Goal: Task Accomplishment & Management: Complete application form

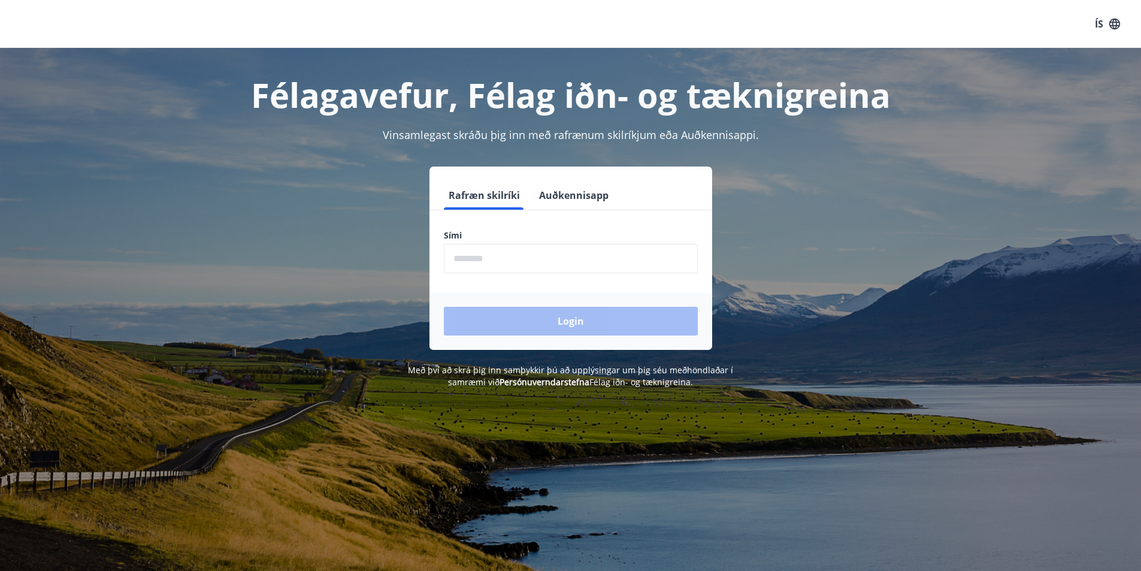
click at [535, 266] on input "phone" at bounding box center [571, 258] width 254 height 29
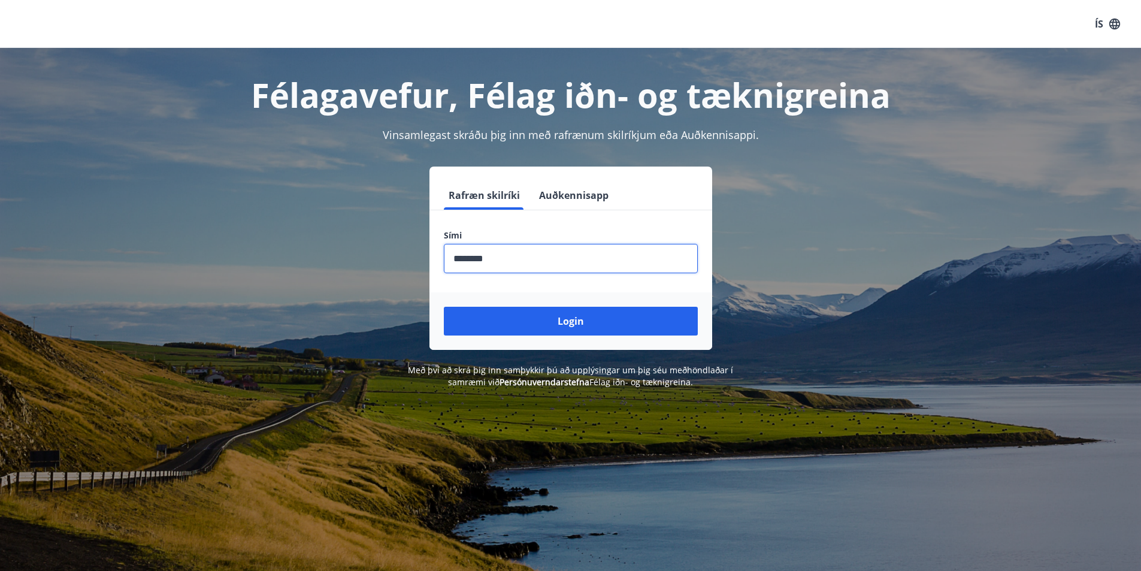
type input "********"
click at [444, 307] on button "Login" at bounding box center [571, 321] width 254 height 29
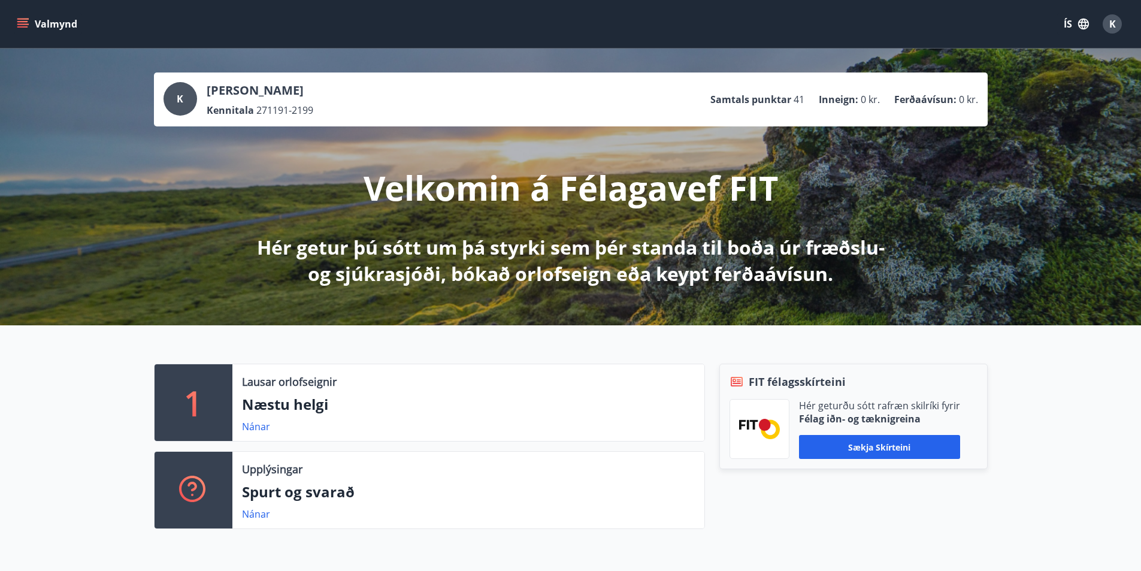
click at [1110, 25] on span "K" at bounding box center [1112, 23] width 7 height 13
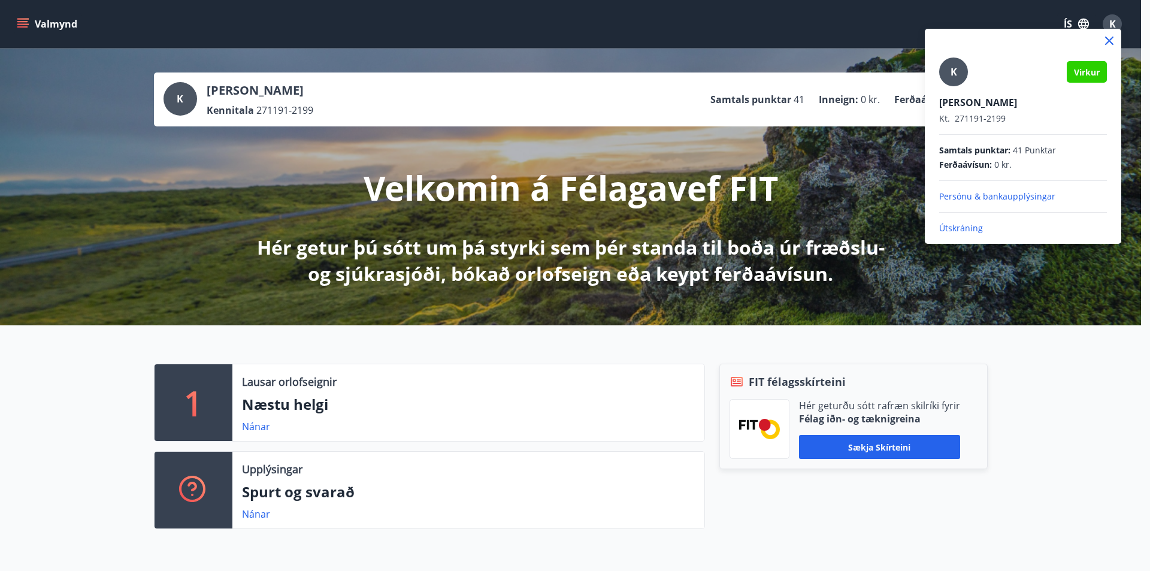
click at [713, 204] on div at bounding box center [575, 285] width 1150 height 571
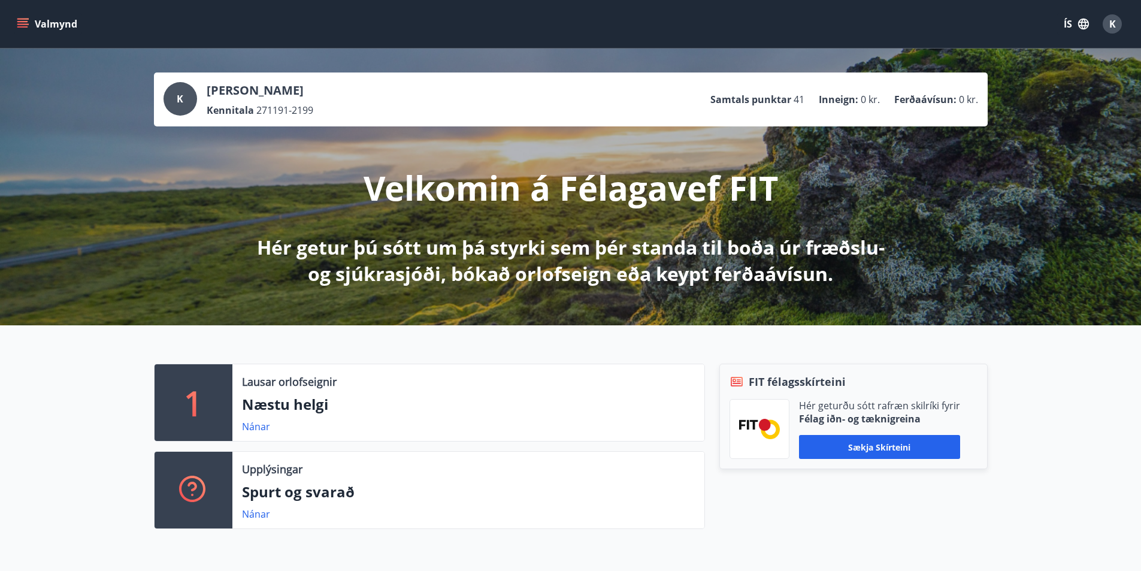
click at [37, 23] on button "Valmynd" at bounding box center [48, 24] width 68 height 22
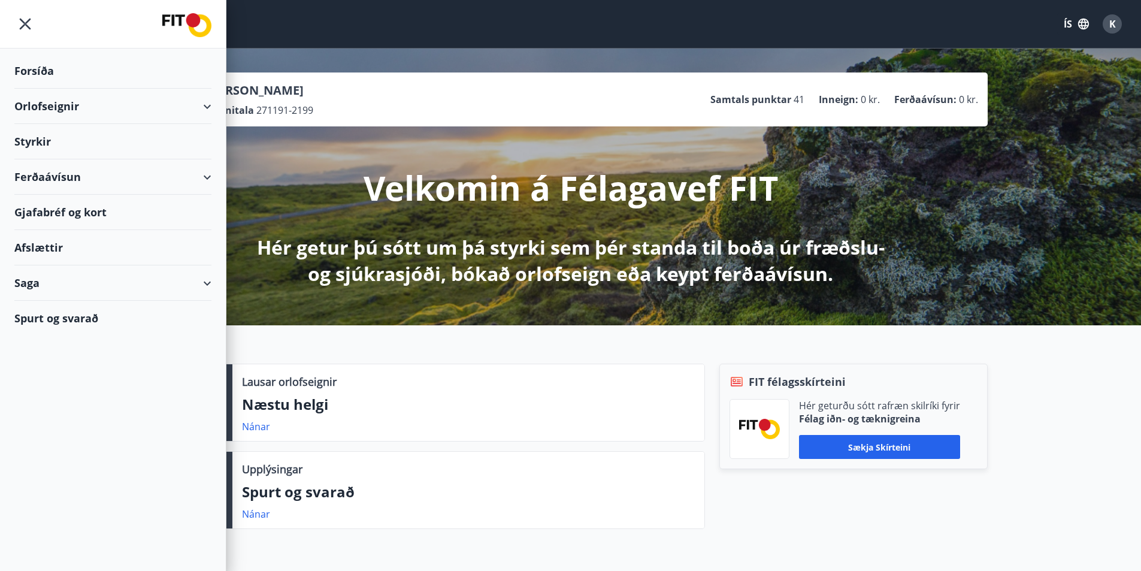
click at [70, 289] on div "Saga" at bounding box center [112, 282] width 197 height 35
click at [64, 444] on div "Styrkjasaga" at bounding box center [113, 438] width 178 height 25
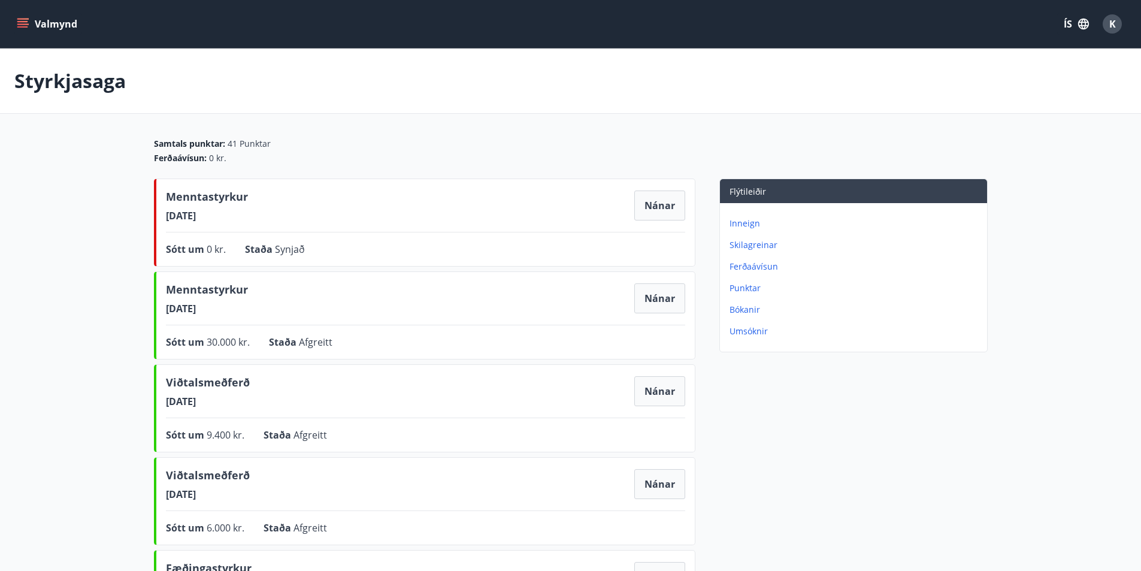
click at [750, 223] on p "Inneign" at bounding box center [855, 223] width 253 height 12
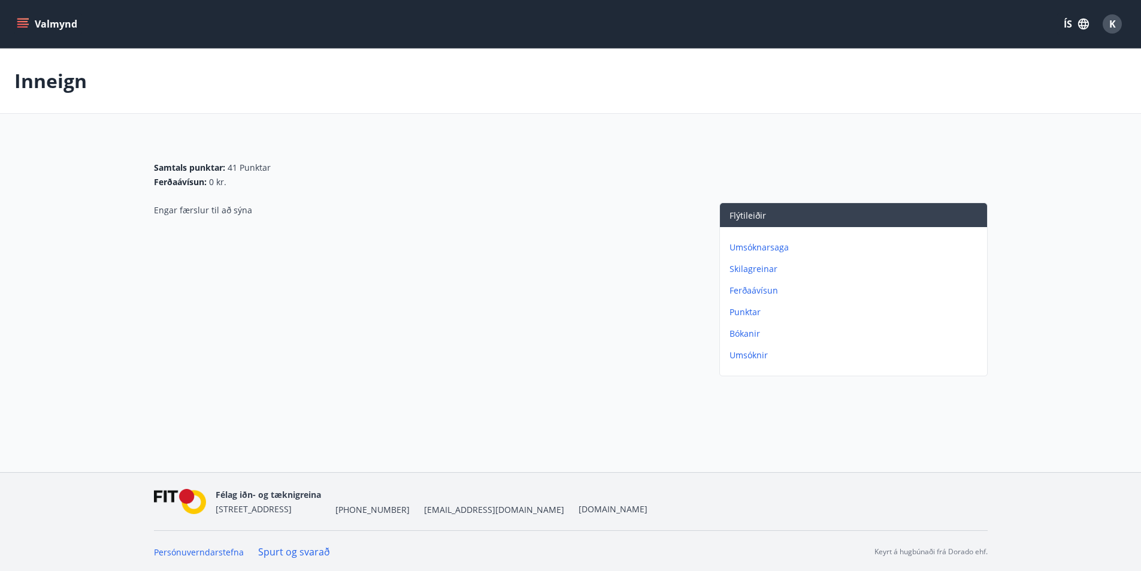
click at [775, 274] on p "Skilagreinar" at bounding box center [855, 269] width 253 height 12
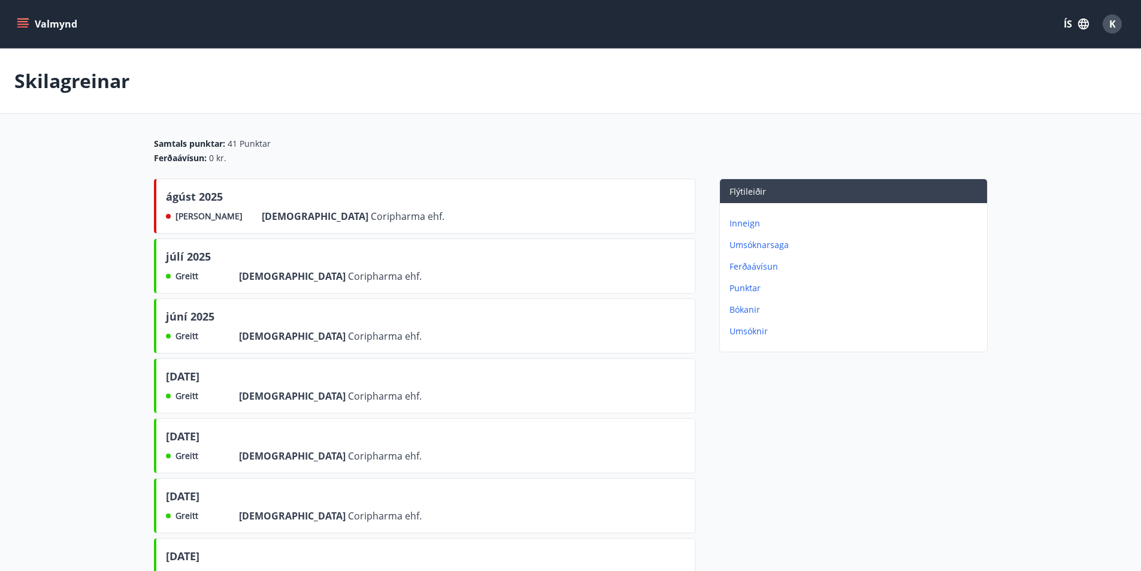
click at [750, 333] on p "Umsóknir" at bounding box center [855, 331] width 253 height 12
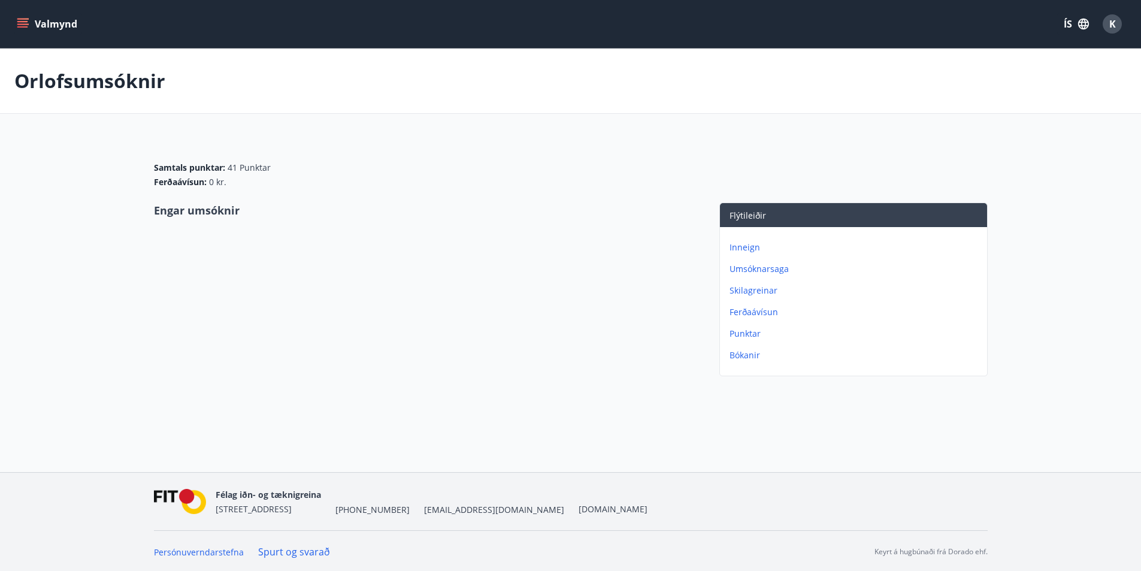
click at [26, 35] on div "Valmynd ÍS K" at bounding box center [570, 24] width 1112 height 29
click at [1111, 25] on span "K" at bounding box center [1112, 23] width 7 height 13
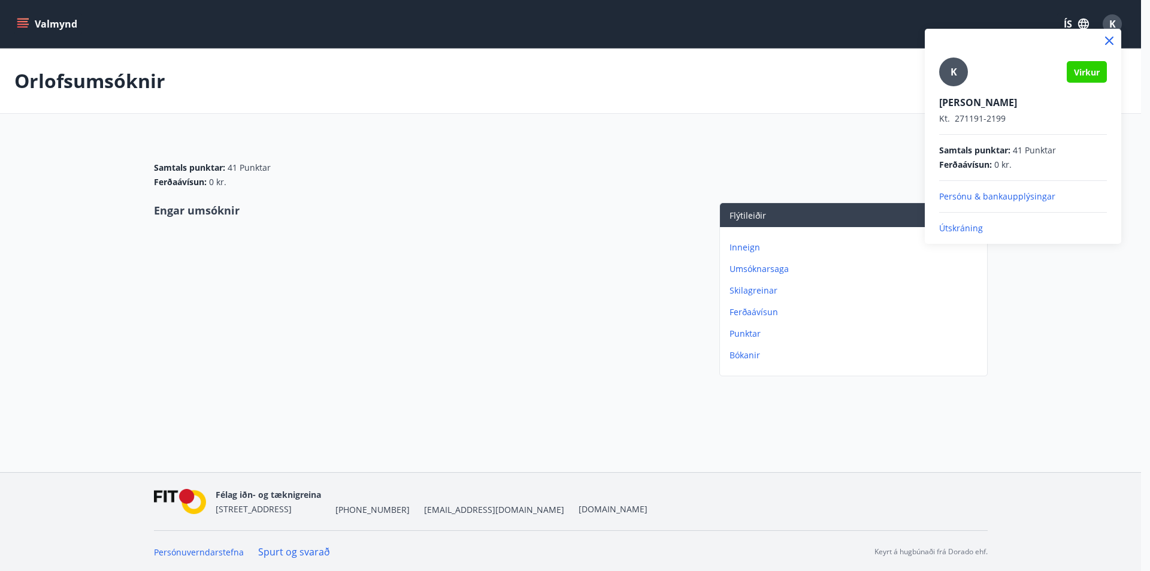
click at [1114, 21] on div at bounding box center [575, 285] width 1150 height 571
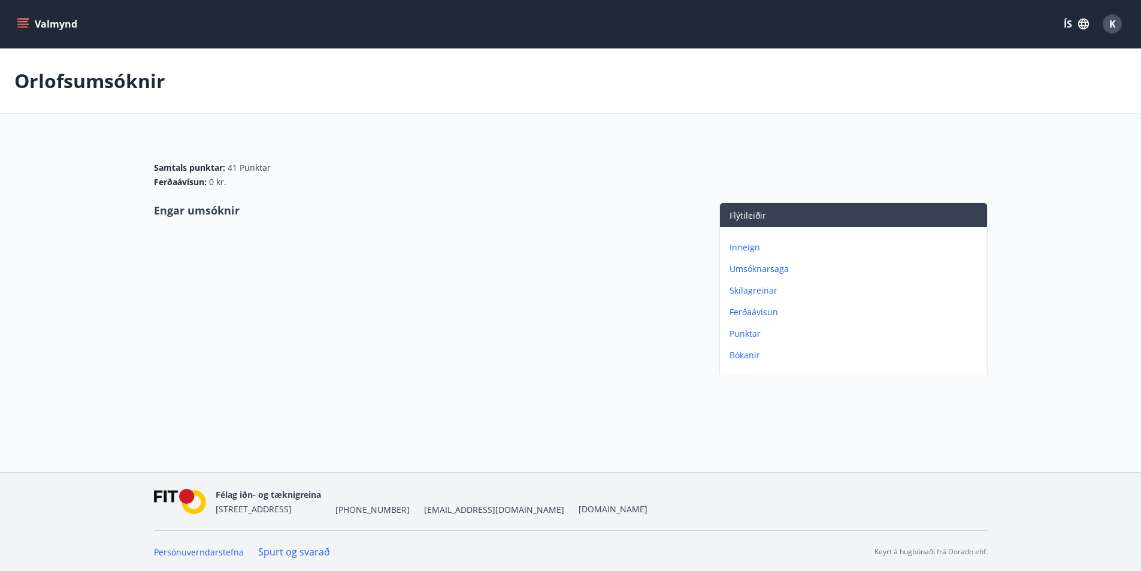
click at [31, 20] on button "Valmynd" at bounding box center [48, 24] width 68 height 22
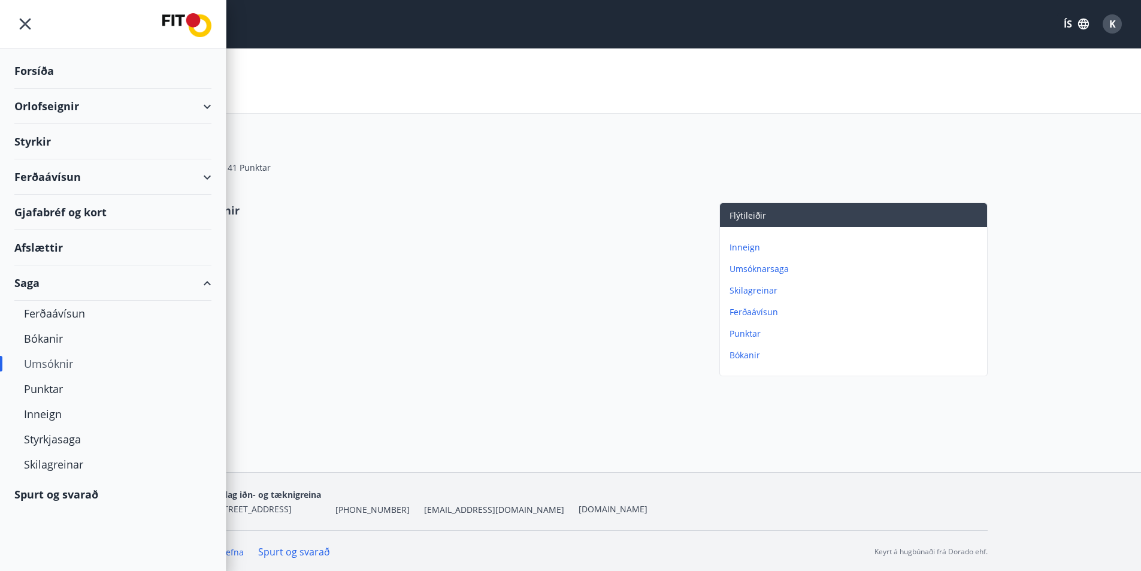
click at [163, 147] on div "Styrkir" at bounding box center [112, 141] width 197 height 35
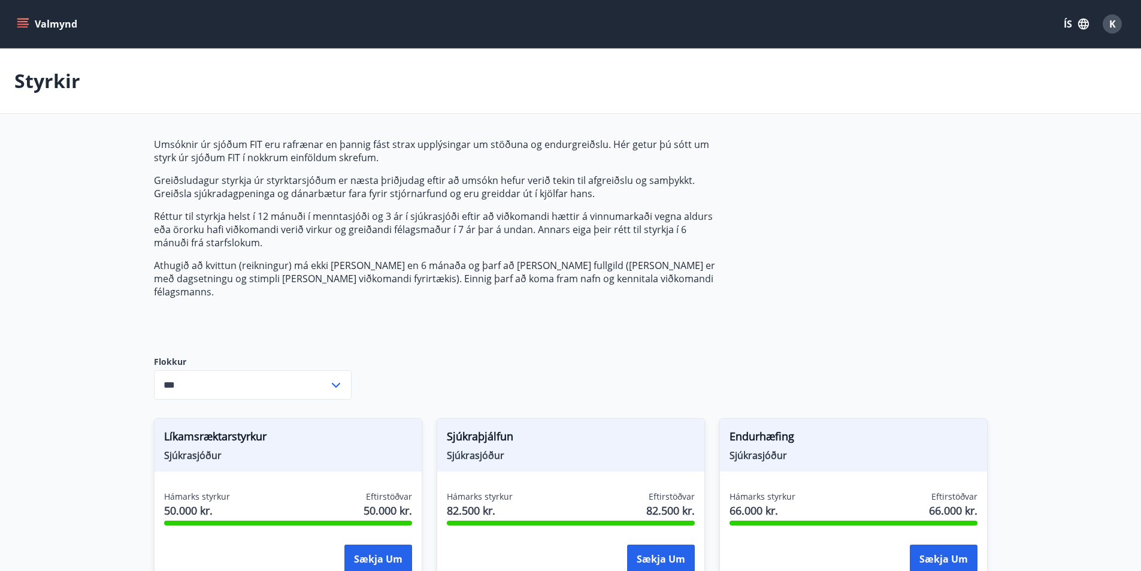
type input "***"
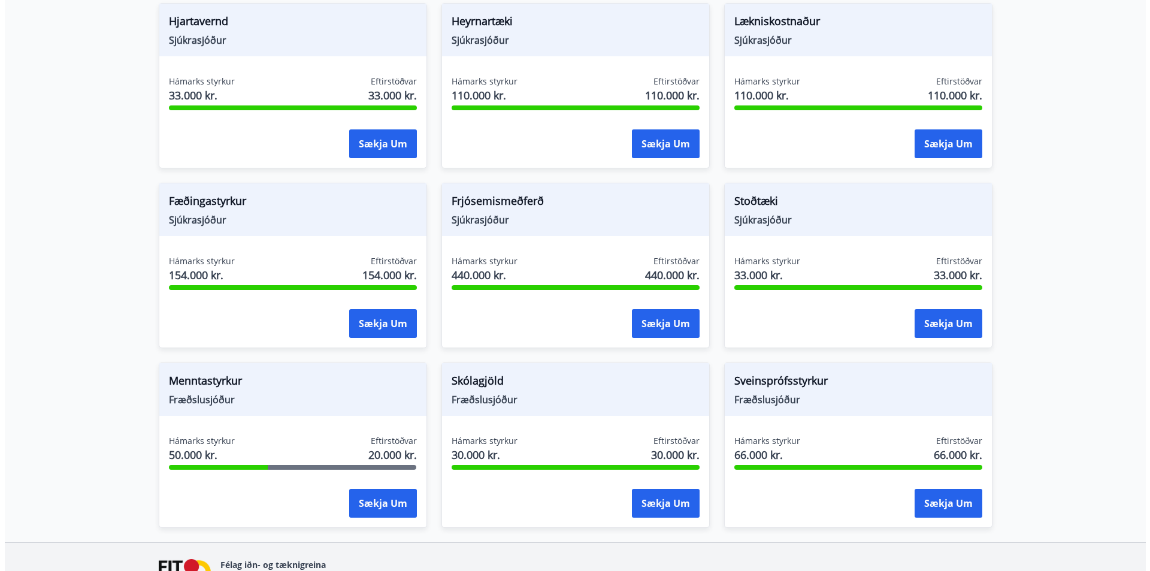
scroll to position [833, 0]
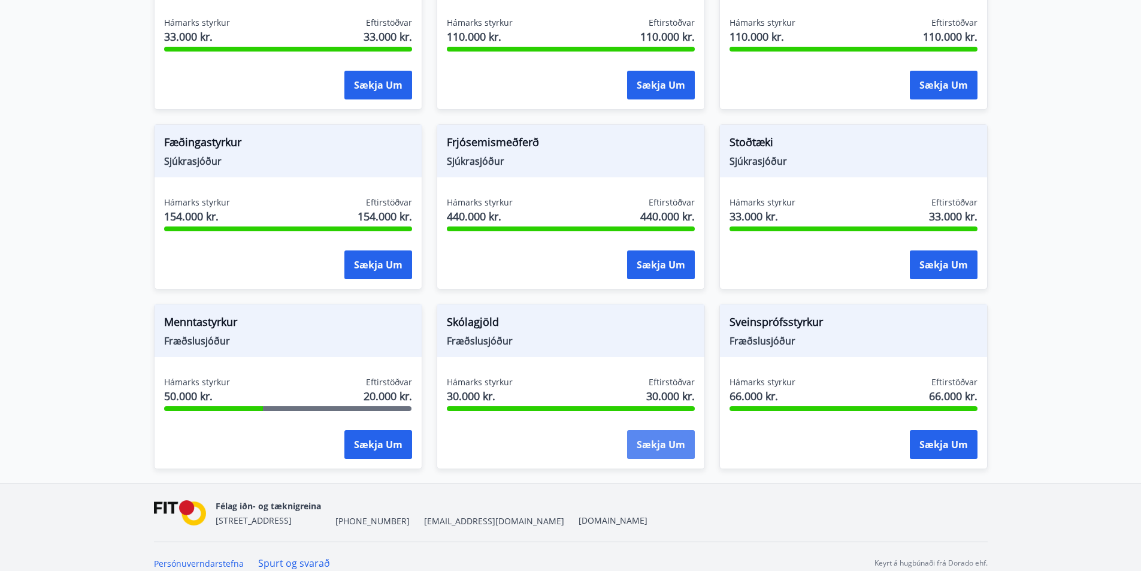
click at [666, 430] on button "Sækja um" at bounding box center [661, 444] width 68 height 29
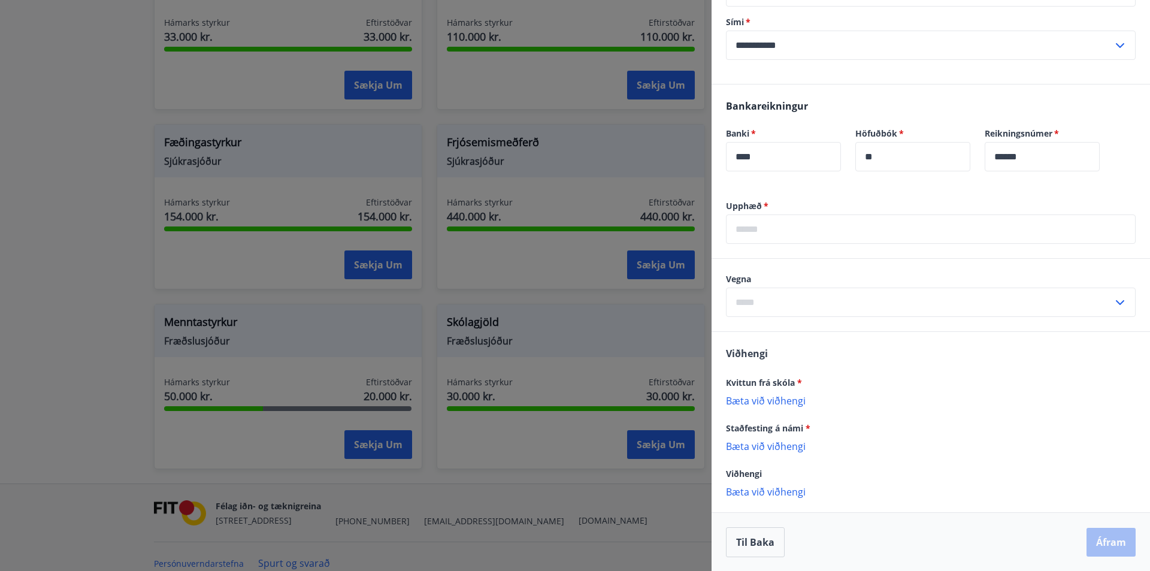
scroll to position [303, 0]
click at [825, 238] on input "text" at bounding box center [931, 228] width 410 height 29
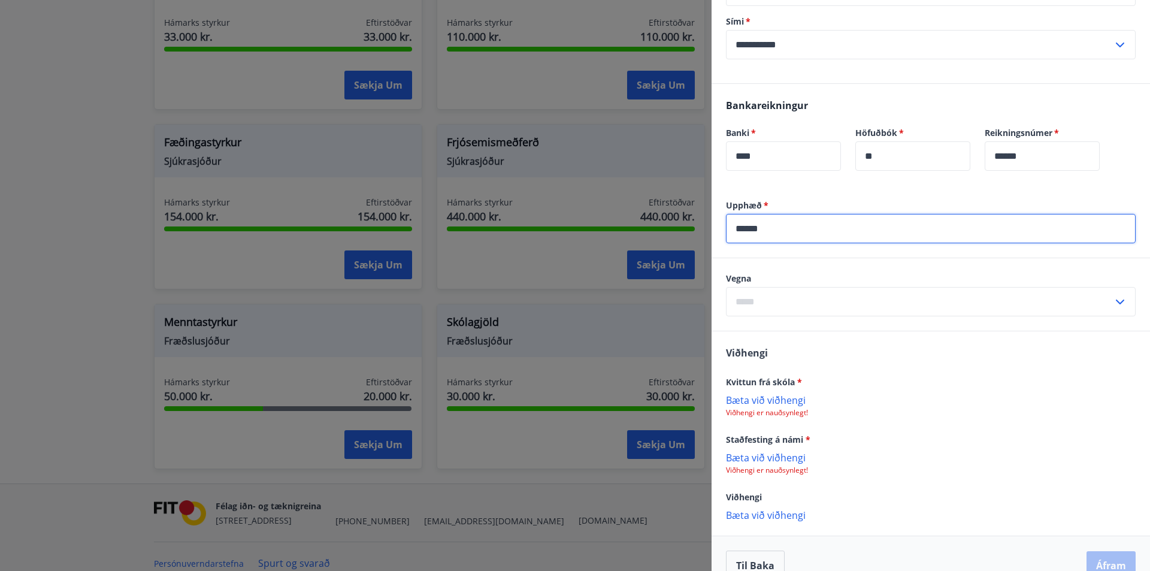
type input "******"
click at [842, 303] on input "text" at bounding box center [919, 301] width 387 height 29
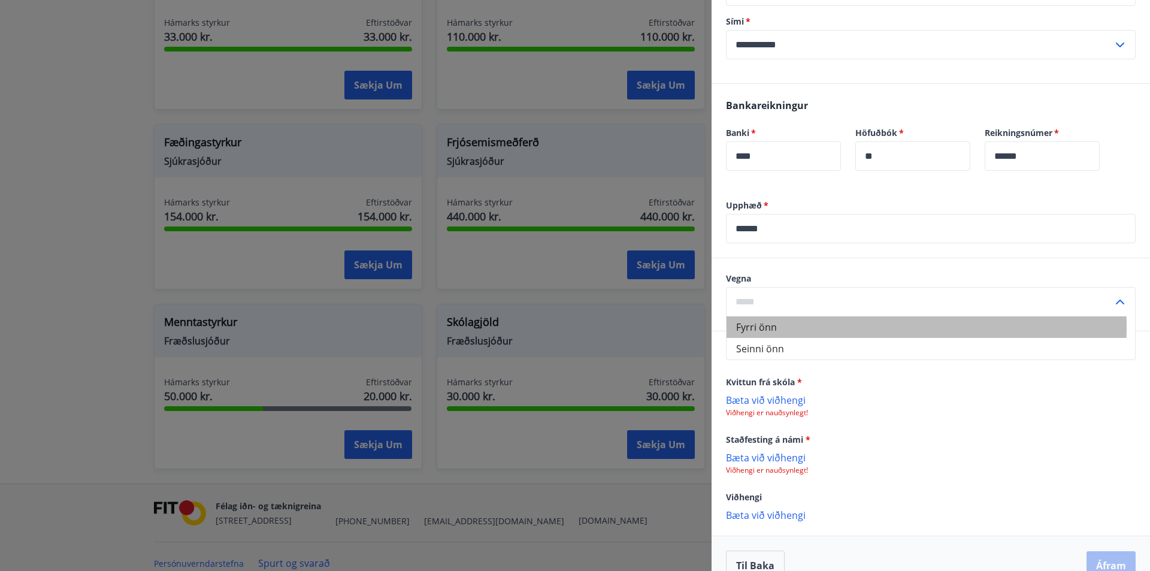
click at [838, 327] on li "Fyrri önn" at bounding box center [930, 327] width 408 height 22
type input "*********"
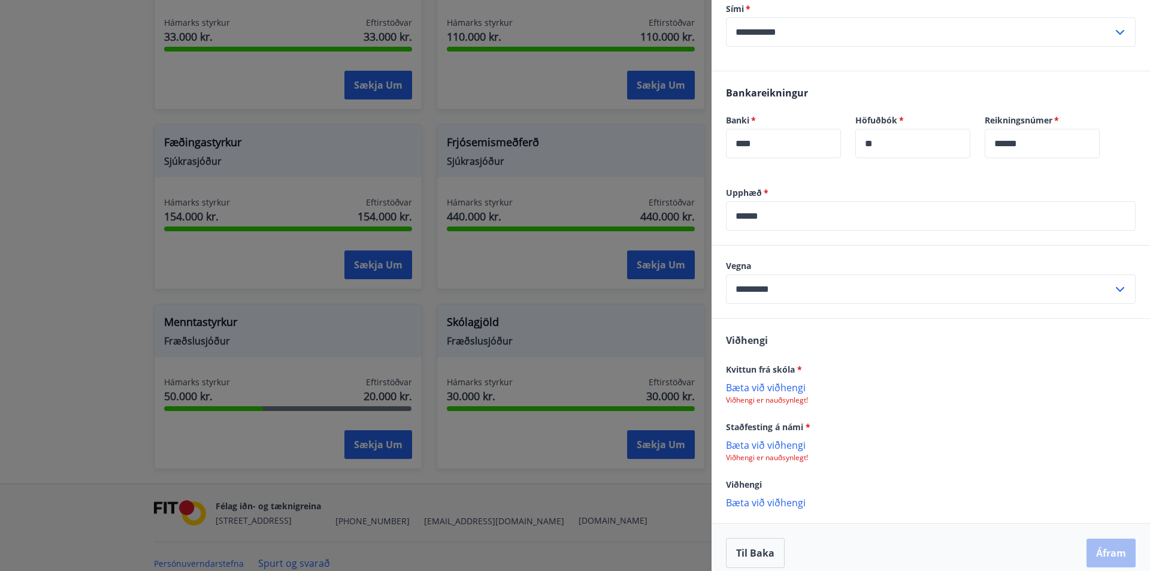
scroll to position [327, 0]
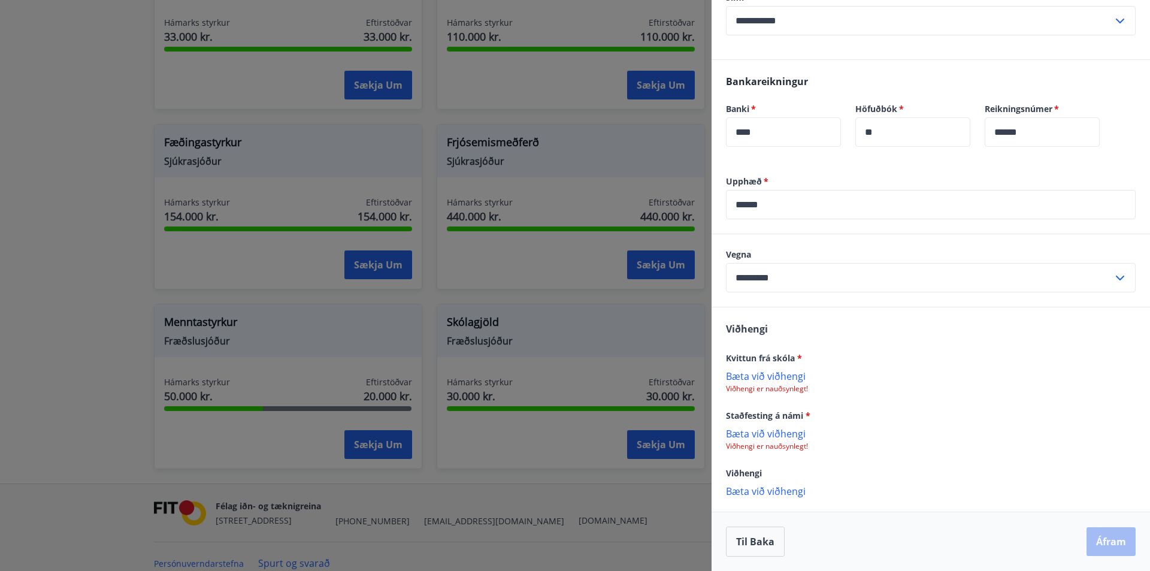
click at [762, 379] on p "Bæta við viðhengi" at bounding box center [931, 375] width 410 height 12
click at [776, 432] on p "Bæta við viðhengi" at bounding box center [931, 434] width 410 height 12
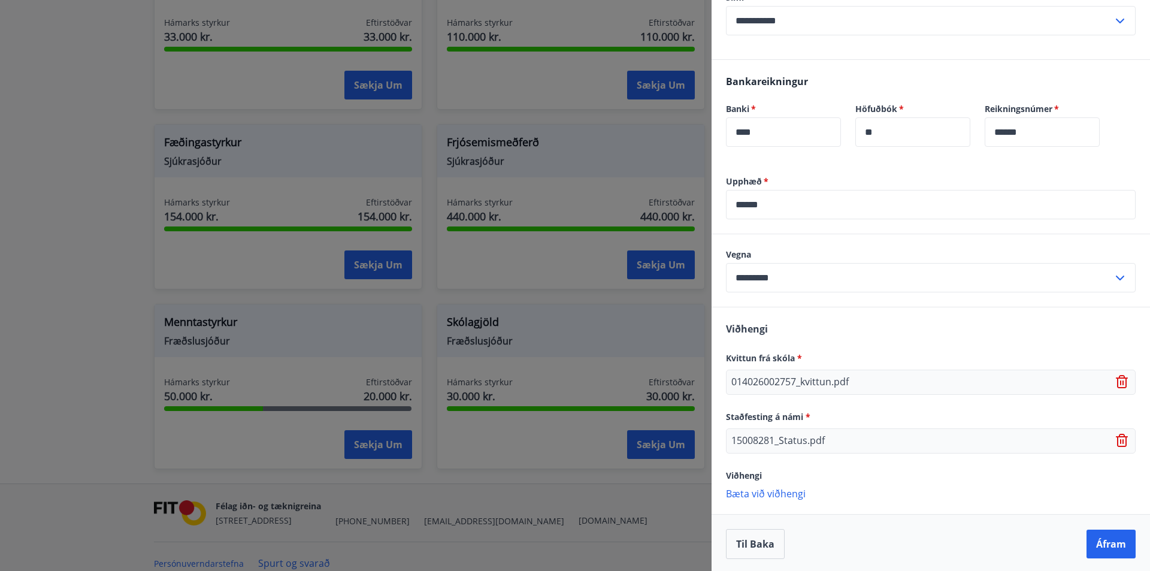
click at [769, 493] on p "Bæta við viðhengi" at bounding box center [931, 493] width 410 height 12
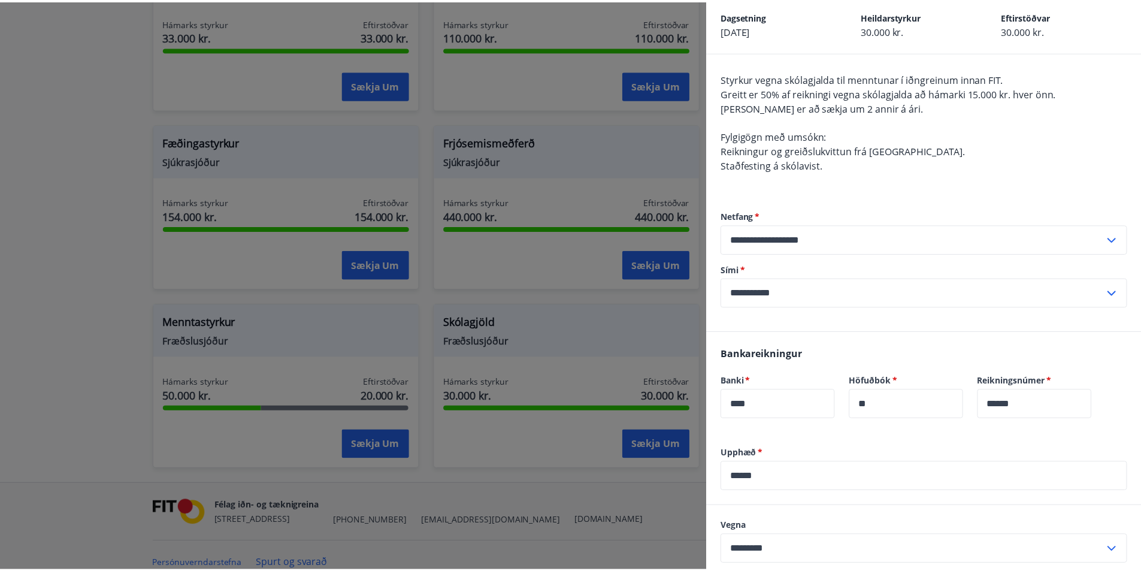
scroll to position [354, 0]
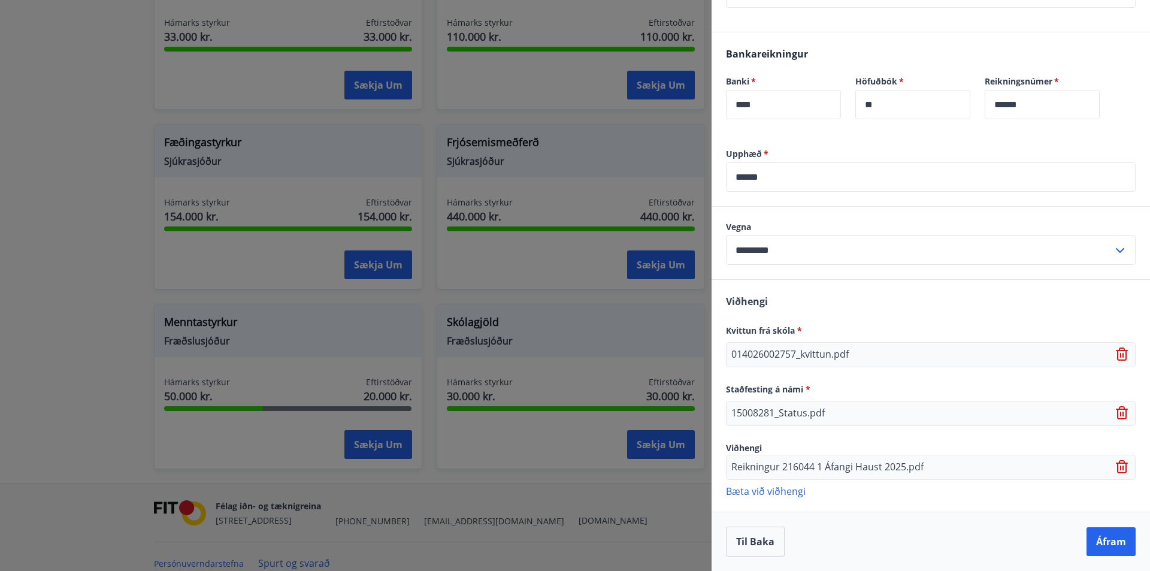
click at [613, 498] on div at bounding box center [575, 285] width 1150 height 571
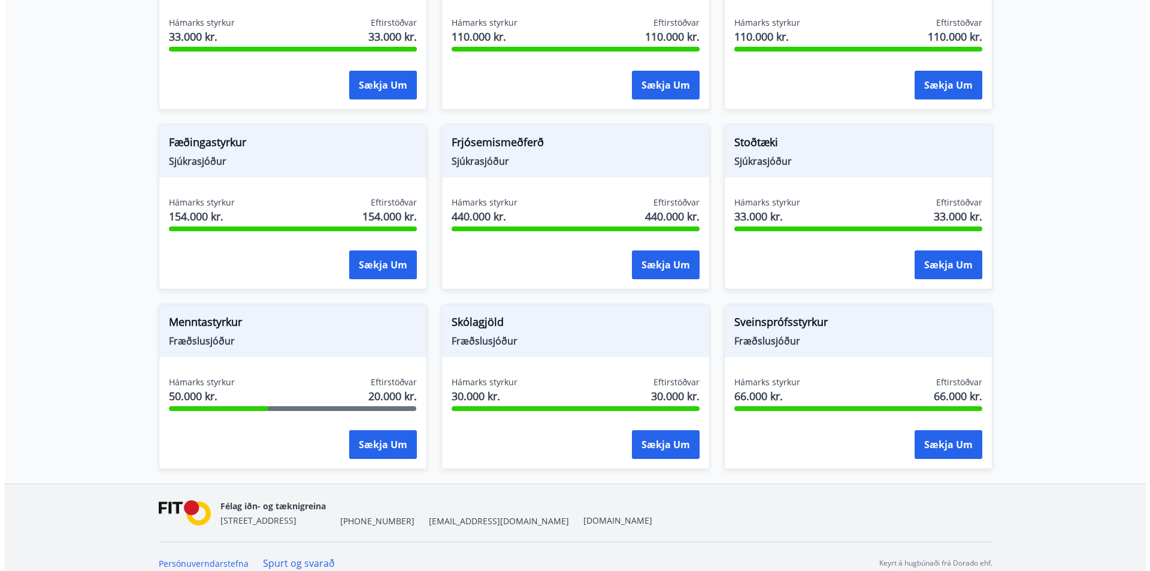
scroll to position [0, 0]
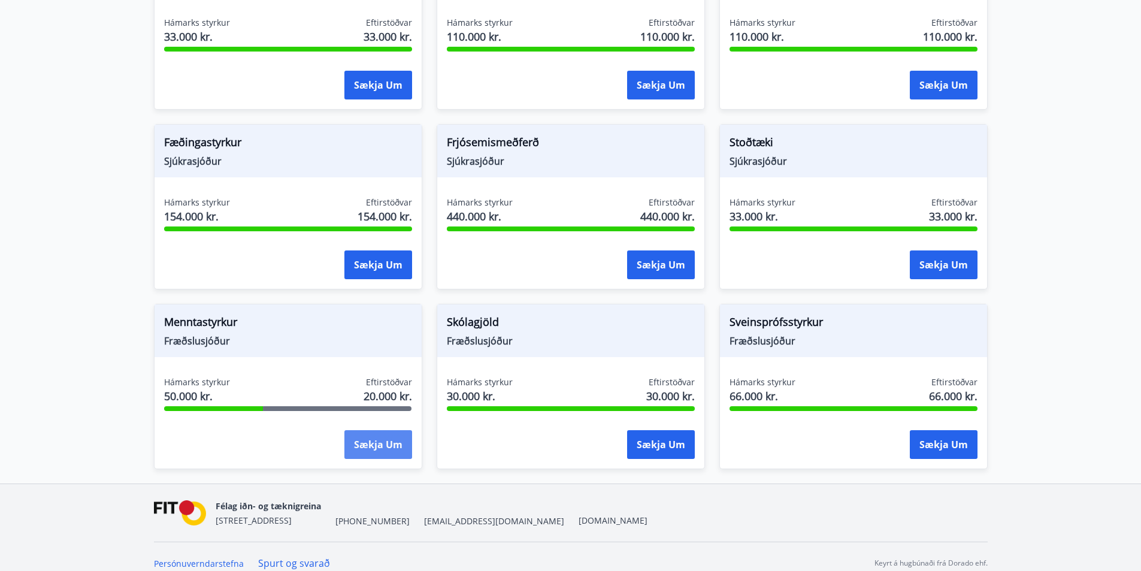
click at [371, 430] on button "Sækja um" at bounding box center [378, 444] width 68 height 29
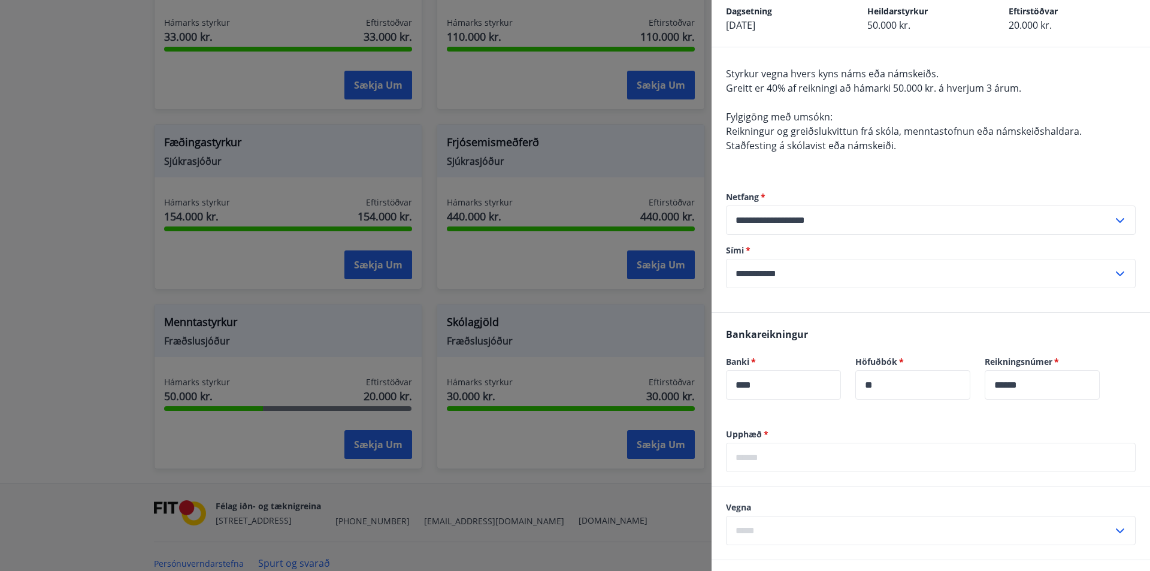
scroll to position [289, 0]
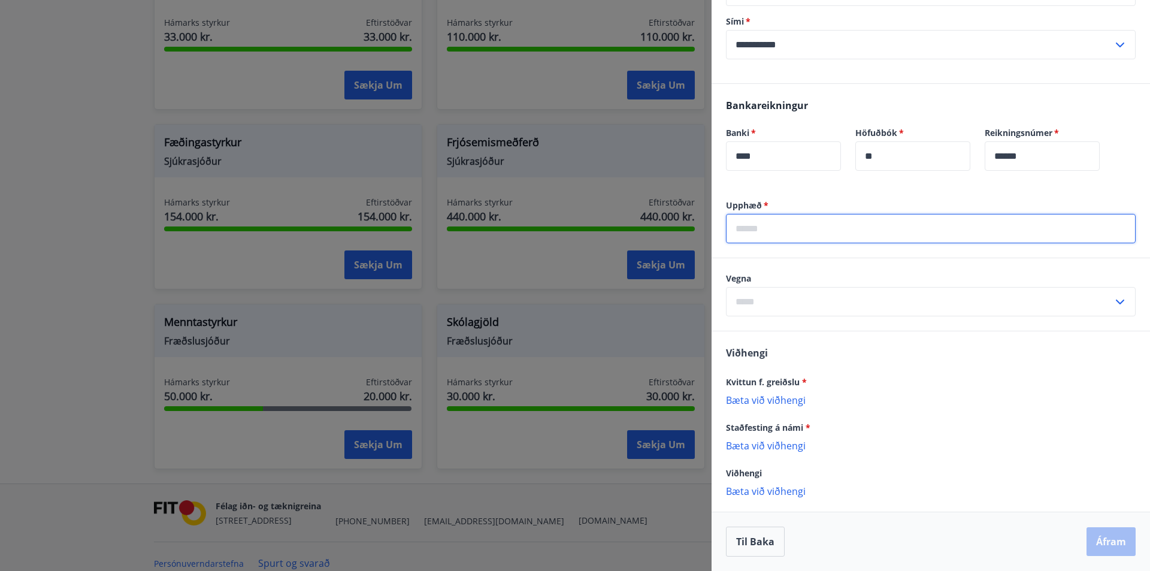
click at [764, 216] on input "text" at bounding box center [931, 228] width 410 height 29
type input "******"
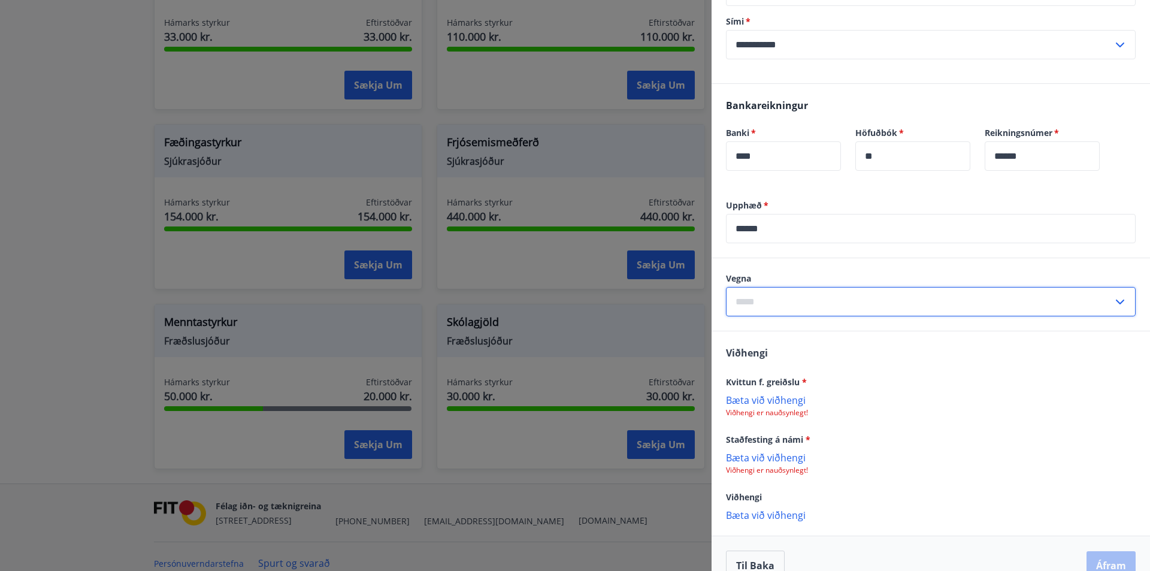
click at [762, 311] on input "text" at bounding box center [919, 301] width 387 height 29
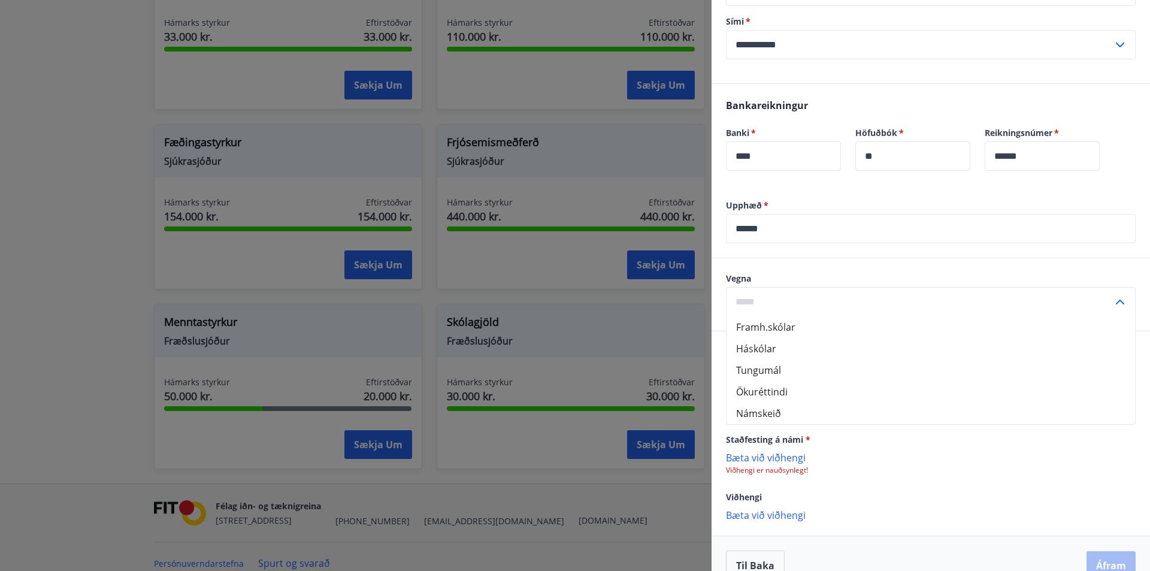
click at [808, 348] on li "Háskólar" at bounding box center [930, 349] width 408 height 22
type input "********"
click at [768, 408] on p "Viðhengi er nauðsynlegt!" at bounding box center [931, 413] width 410 height 10
click at [769, 402] on p "Bæta við viðhengi" at bounding box center [931, 399] width 410 height 12
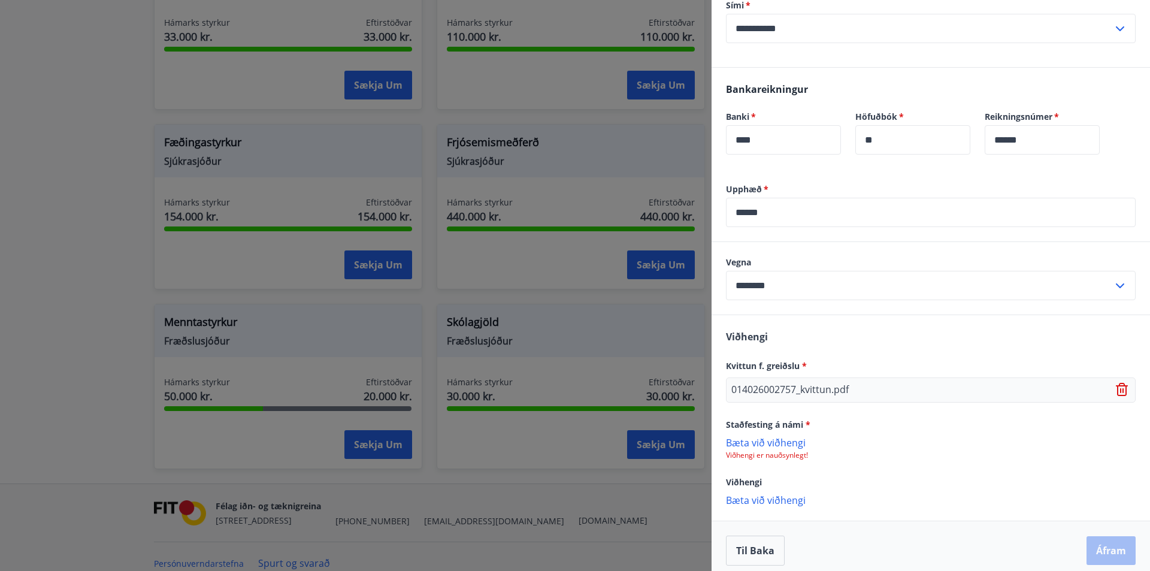
scroll to position [314, 0]
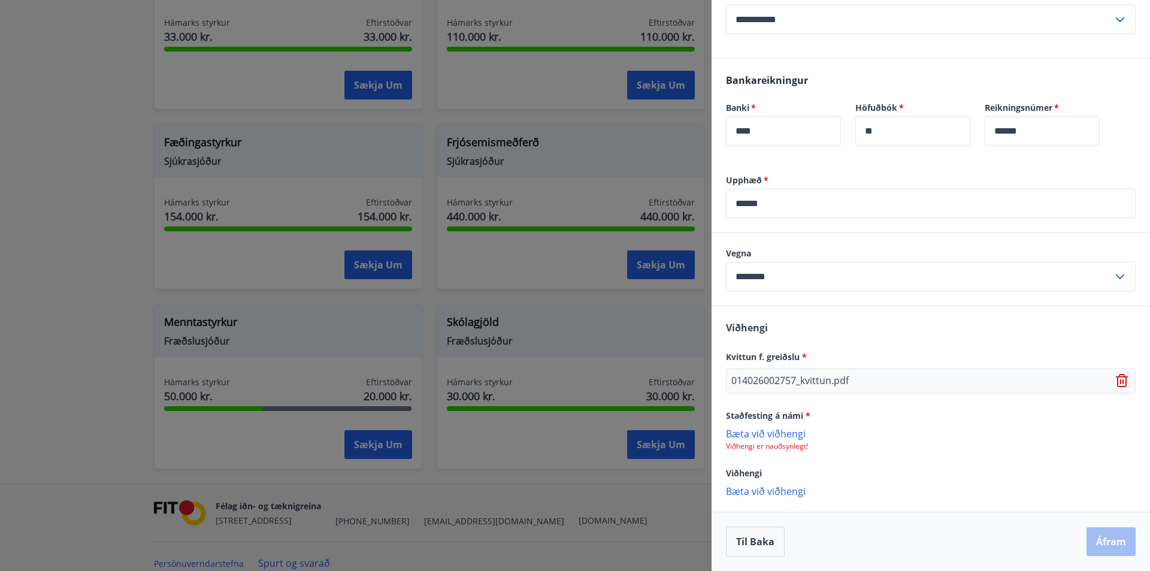
click at [788, 430] on p "Bæta við viðhengi" at bounding box center [931, 433] width 410 height 12
click at [793, 491] on p "Bæta við viðhengi" at bounding box center [931, 492] width 410 height 12
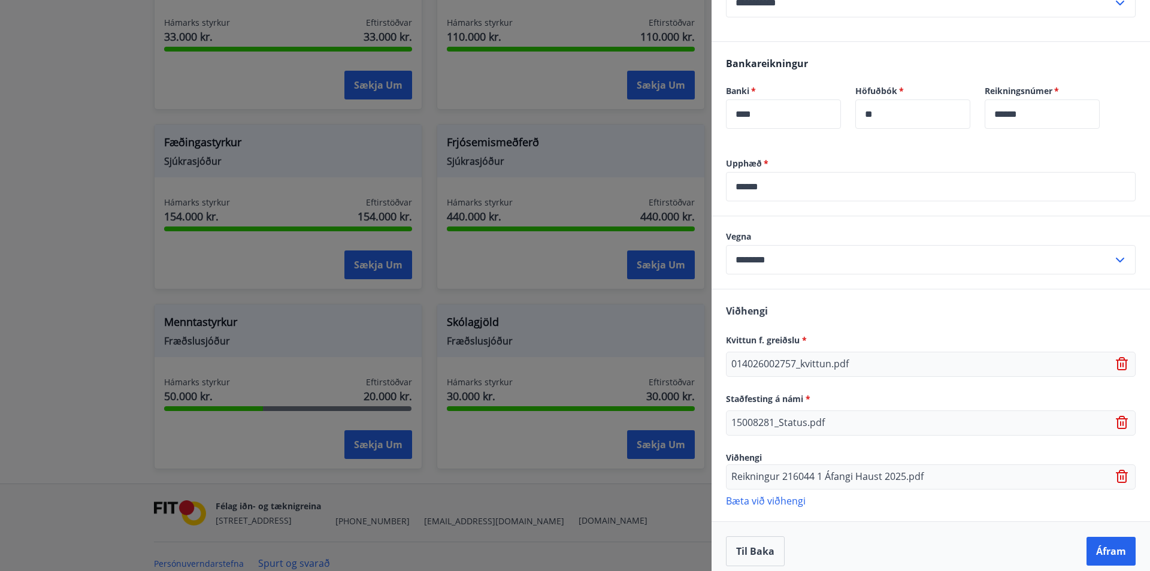
scroll to position [340, 0]
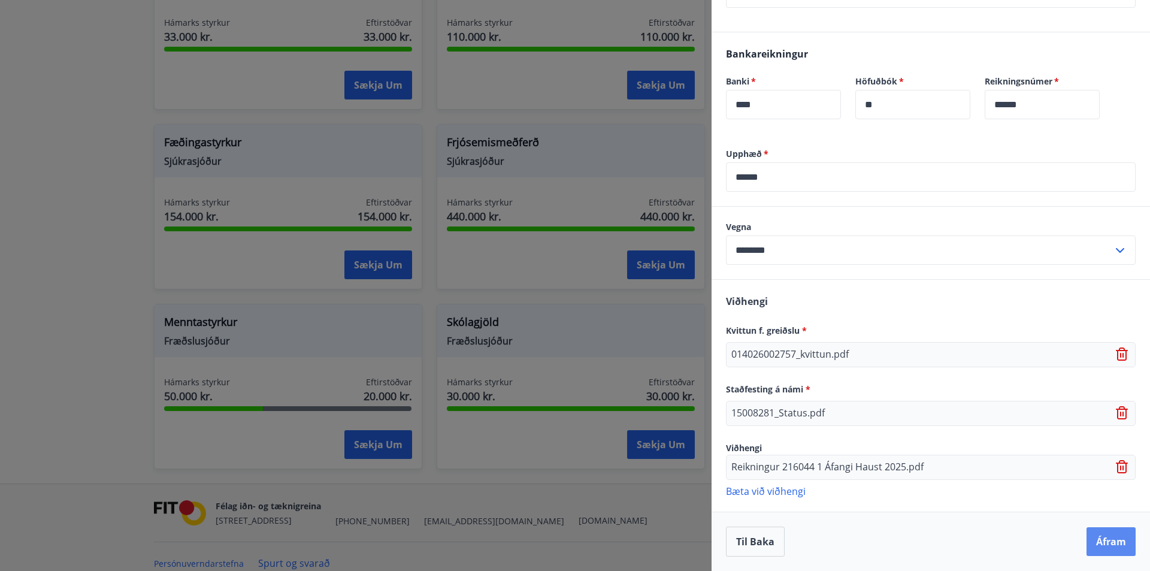
click at [1099, 550] on button "Áfram" at bounding box center [1110, 541] width 49 height 29
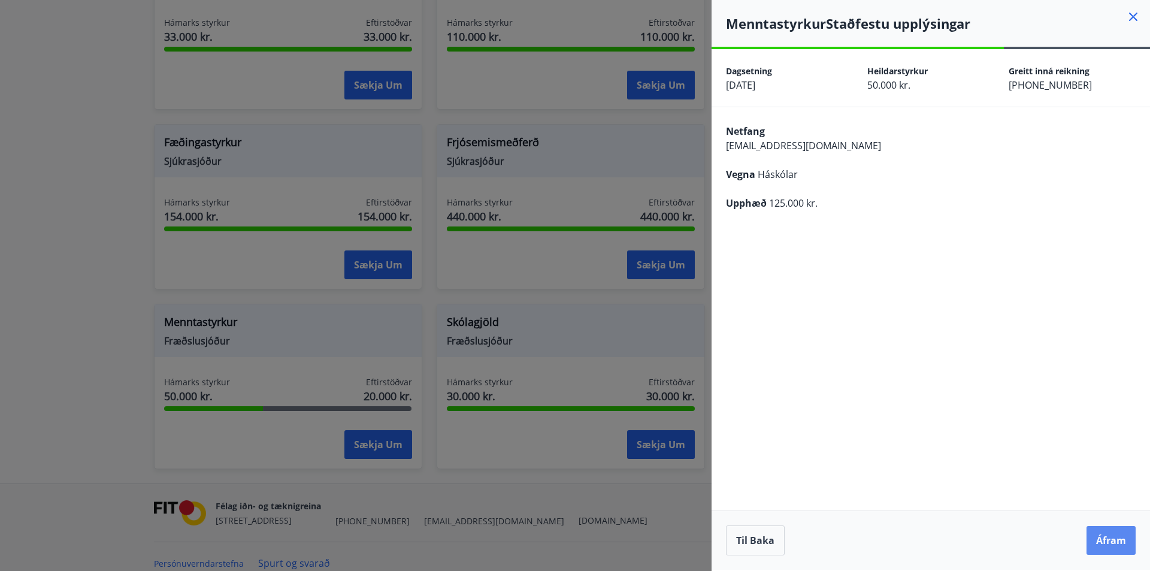
click at [1095, 533] on button "Áfram" at bounding box center [1110, 540] width 49 height 29
